Goal: Find specific page/section: Find specific page/section

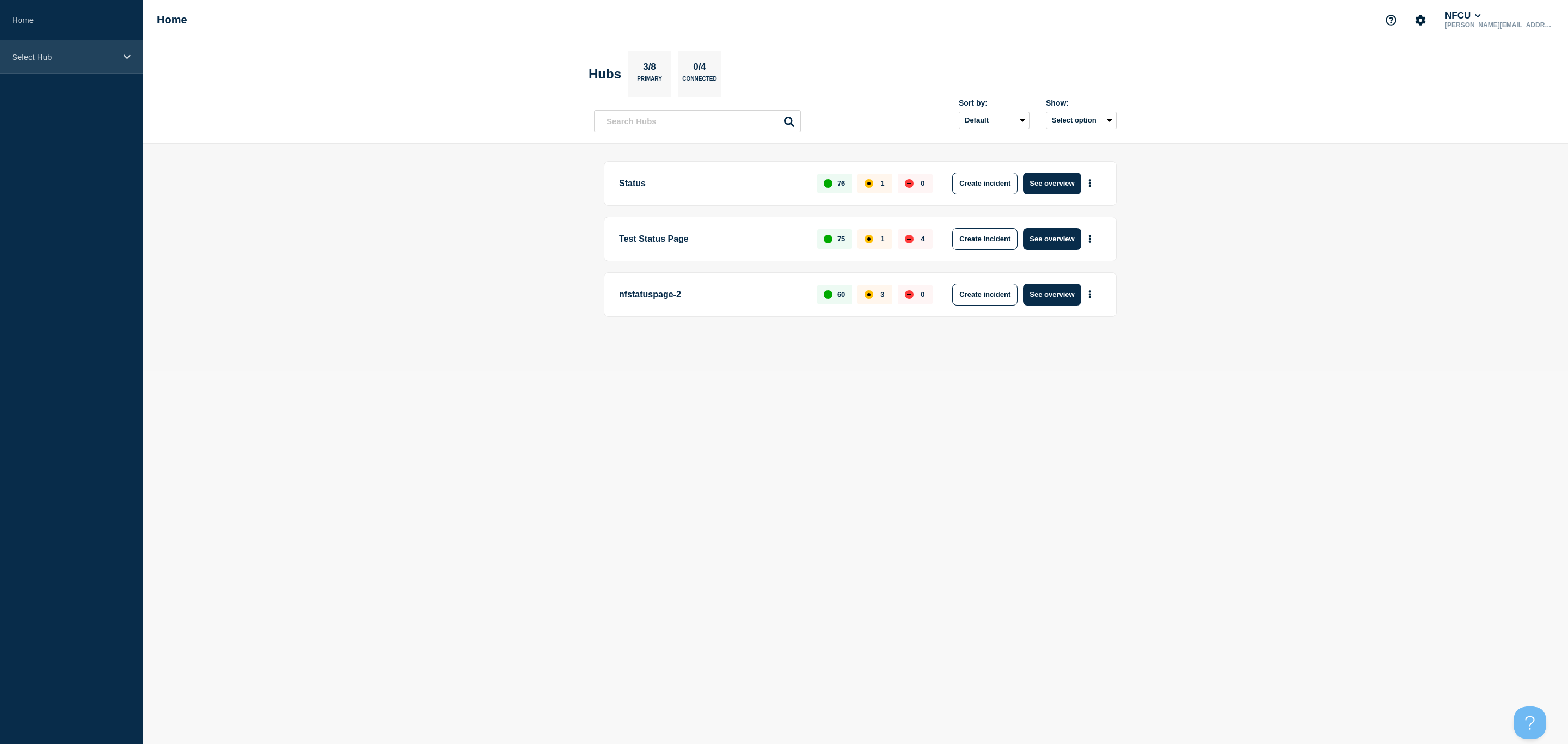
click at [25, 46] on div "Select Hub" at bounding box center [71, 57] width 143 height 33
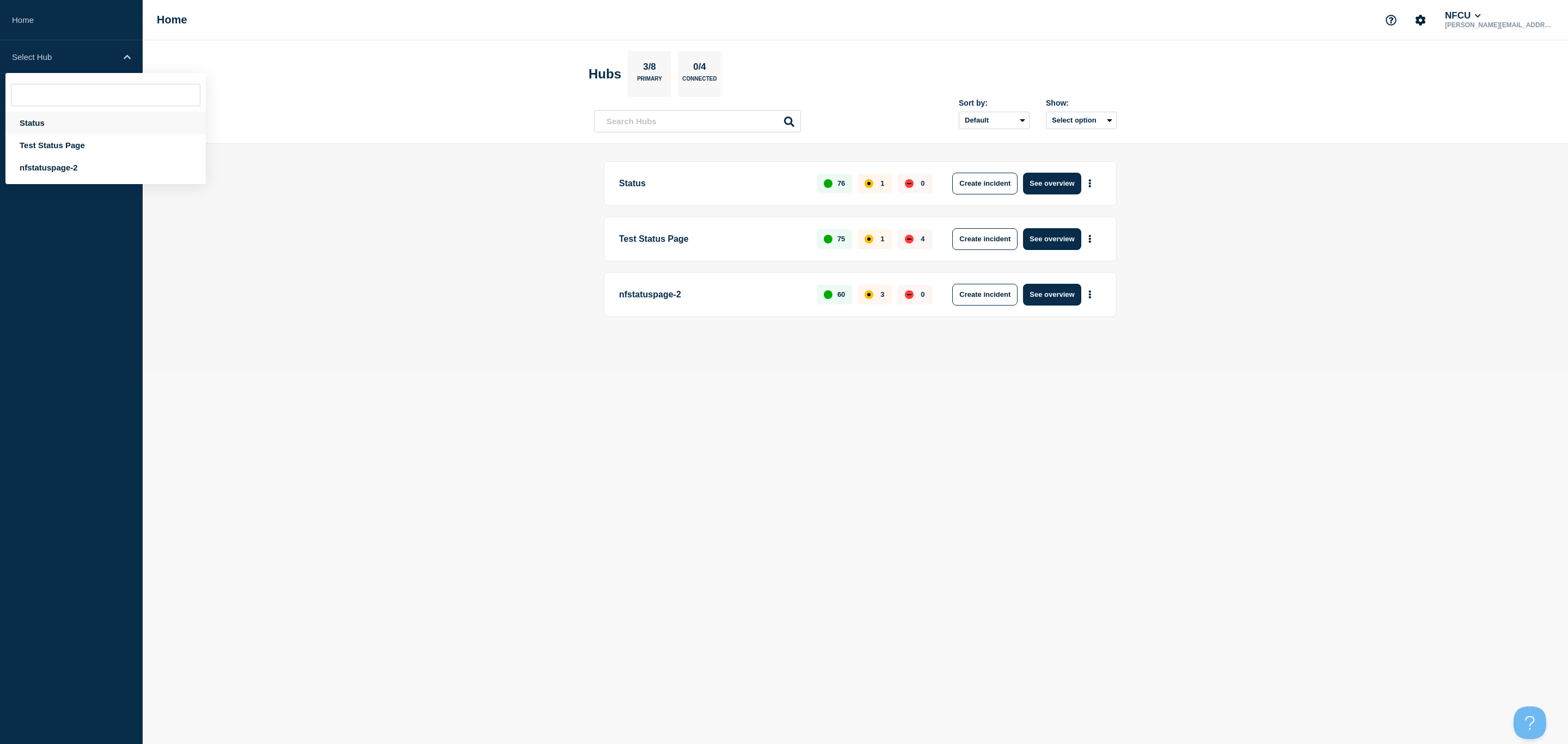
click at [39, 117] on div "Status" at bounding box center [105, 122] width 201 height 22
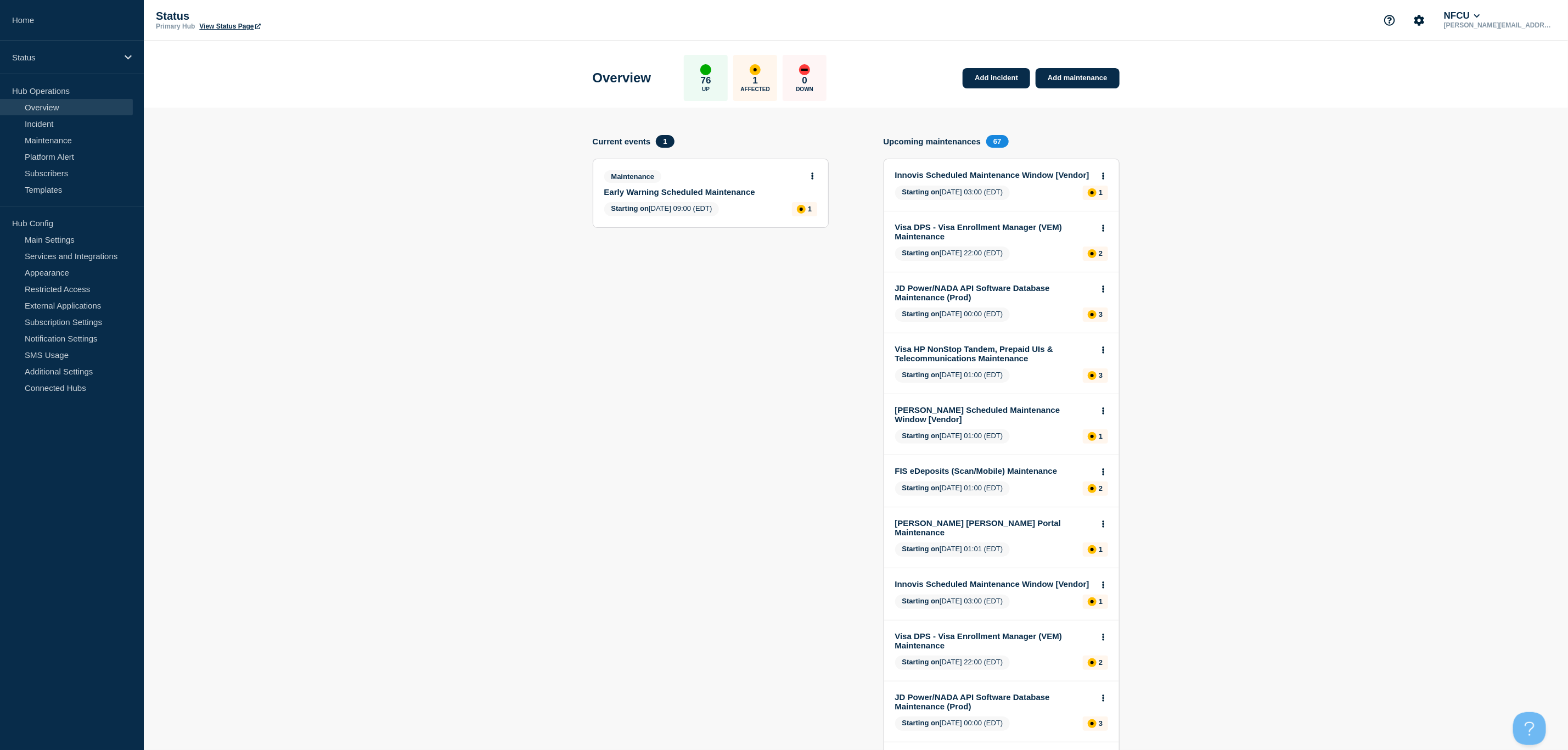
click at [40, 118] on link "Incident" at bounding box center [67, 124] width 133 height 17
